Goal: Ask a question

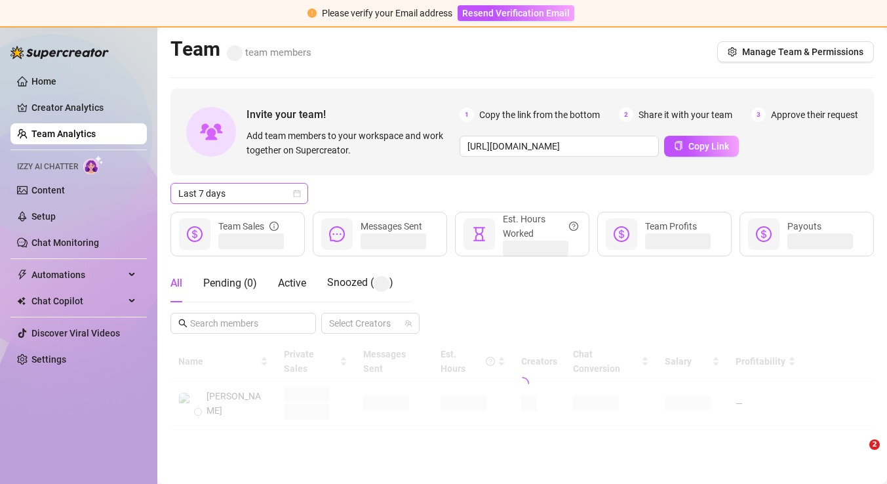
click at [300, 199] on div "Last 7 days" at bounding box center [239, 193] width 138 height 21
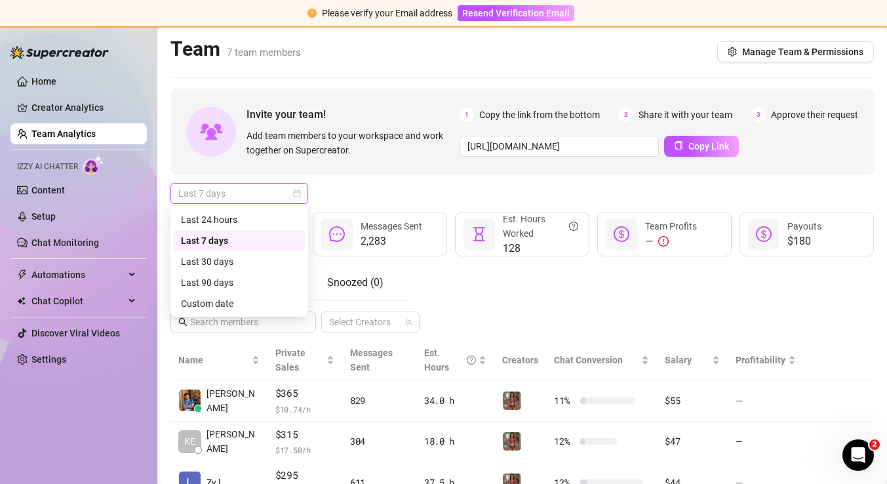
click at [297, 199] on span "Last 7 days" at bounding box center [239, 194] width 122 height 20
click at [286, 193] on span "Last 7 days" at bounding box center [239, 194] width 122 height 20
click at [277, 216] on div "Last 24 hours" at bounding box center [239, 219] width 117 height 14
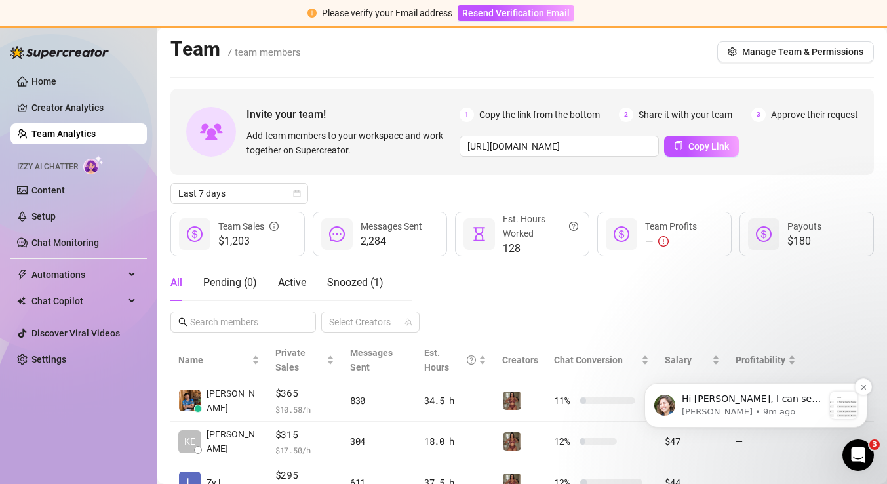
click at [719, 400] on p "Hi [PERSON_NAME], I can see a few Bumps were set to run [DATE] and [DATE], and …" at bounding box center [753, 399] width 142 height 13
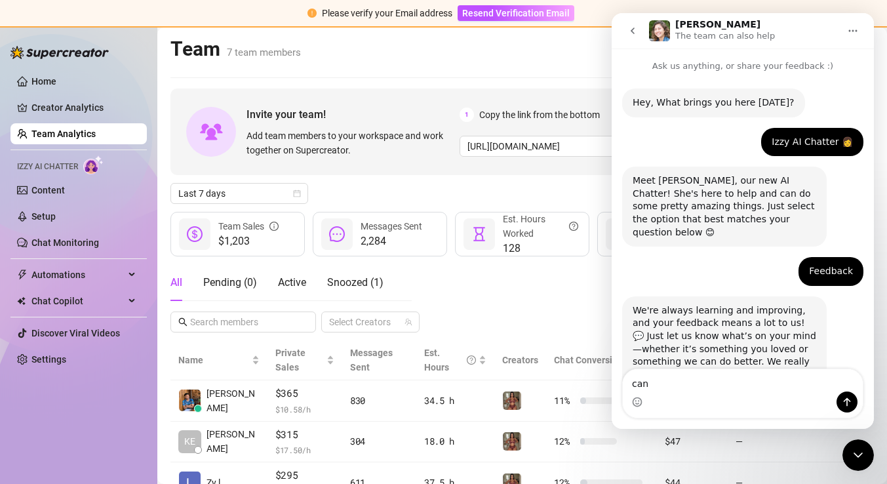
scroll to position [251, 0]
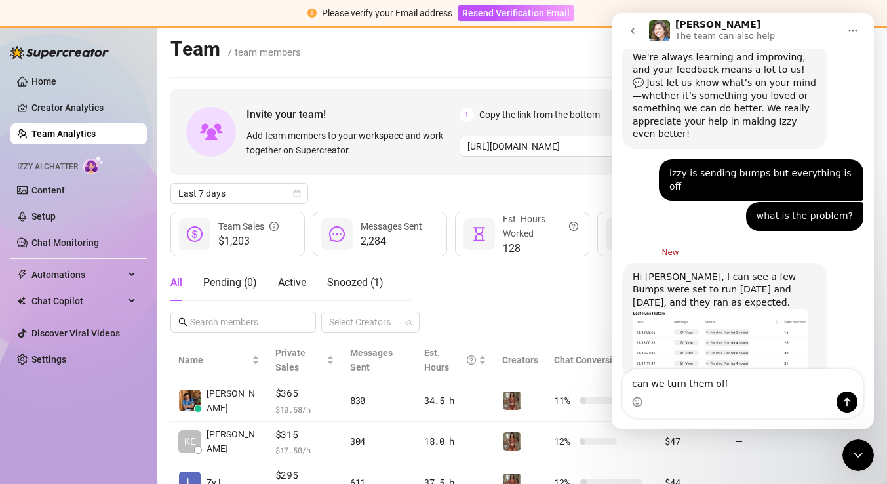
type textarea "can we turn them off"
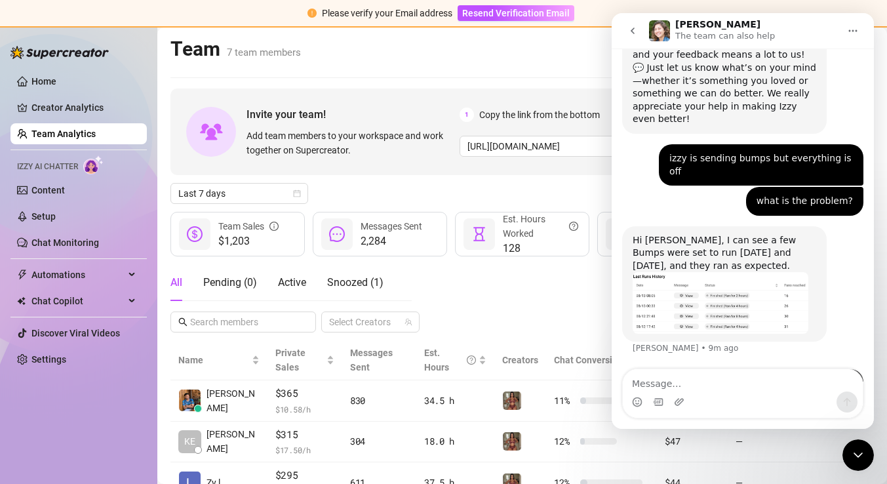
scroll to position [269, 0]
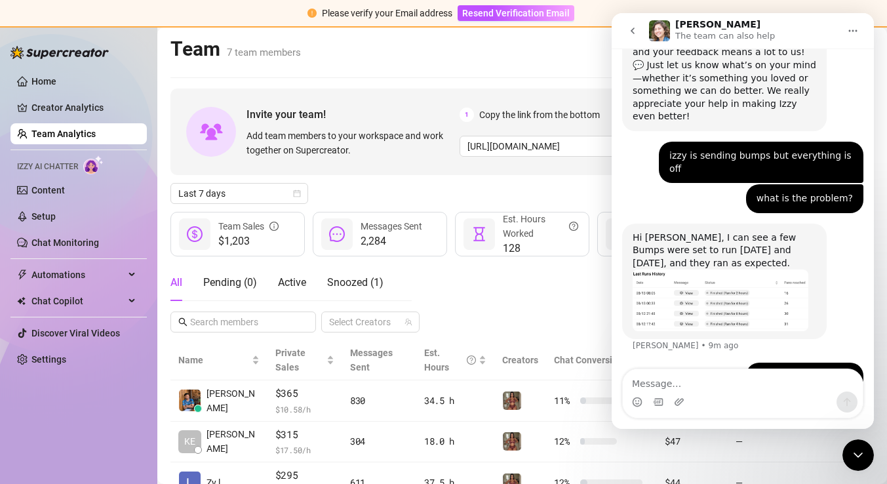
drag, startPoint x: 634, startPoint y: 33, endPoint x: 1193, endPoint y: 92, distance: 562.2
click at [634, 33] on icon "go back" at bounding box center [633, 31] width 4 height 7
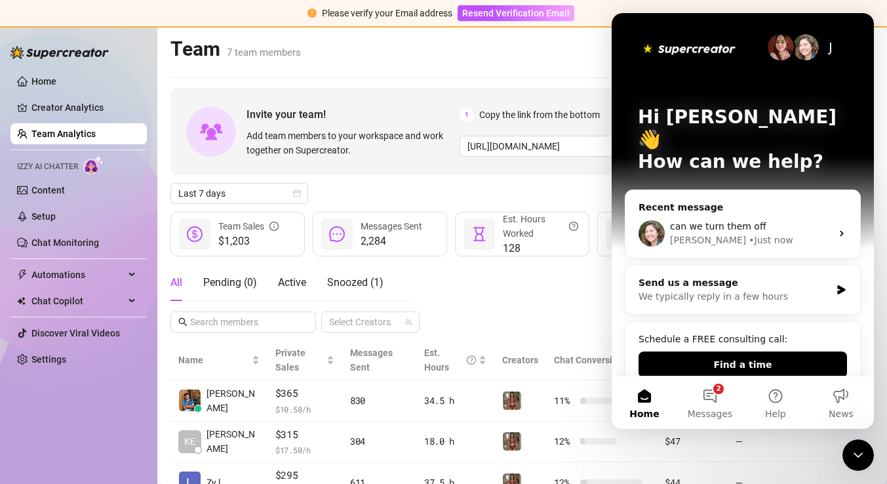
click at [583, 65] on div "Team 7 team members Manage Team & Permissions" at bounding box center [521, 52] width 703 height 30
click at [857, 451] on icon "Close Intercom Messenger" at bounding box center [858, 455] width 16 height 16
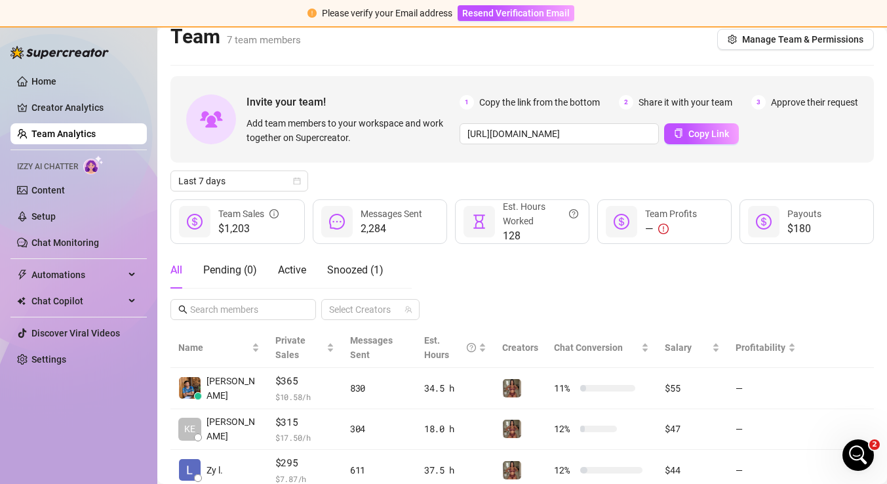
scroll to position [13, 0]
click at [270, 182] on span "Last 7 days" at bounding box center [239, 180] width 122 height 20
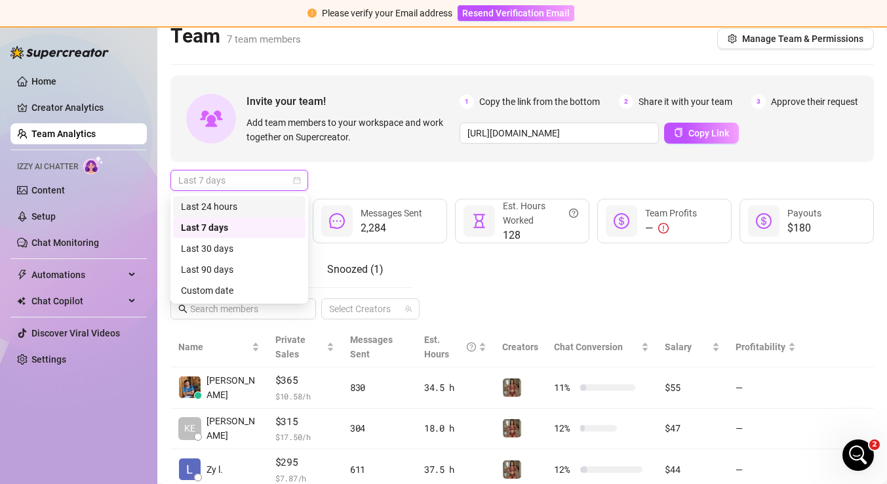
click at [255, 210] on div "Last 24 hours" at bounding box center [239, 206] width 117 height 14
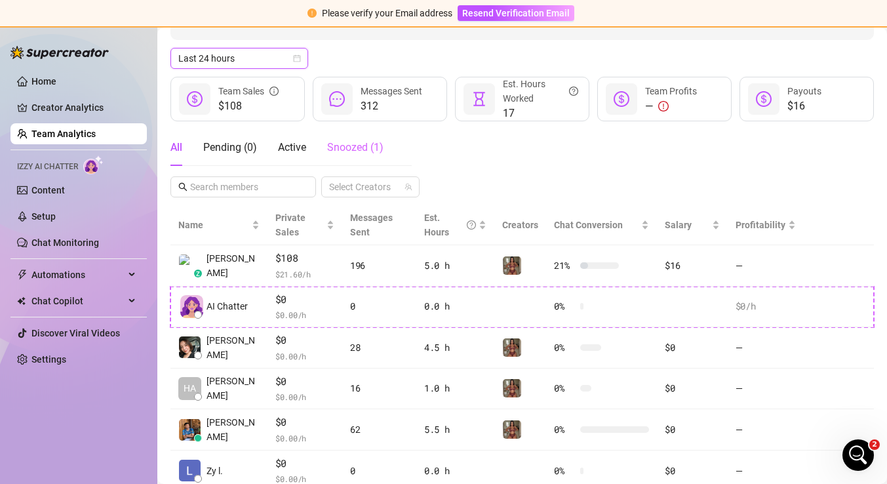
scroll to position [0, 0]
